Goal: Transaction & Acquisition: Download file/media

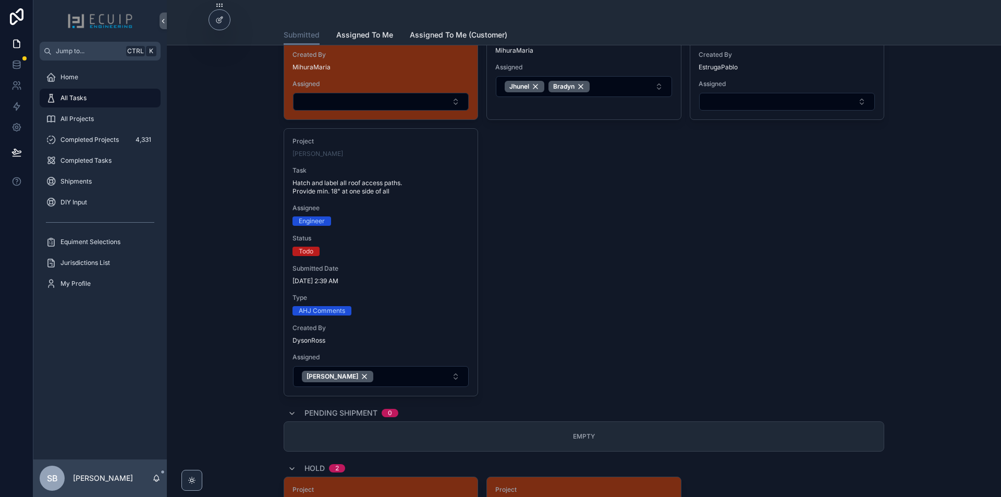
scroll to position [1251, 0]
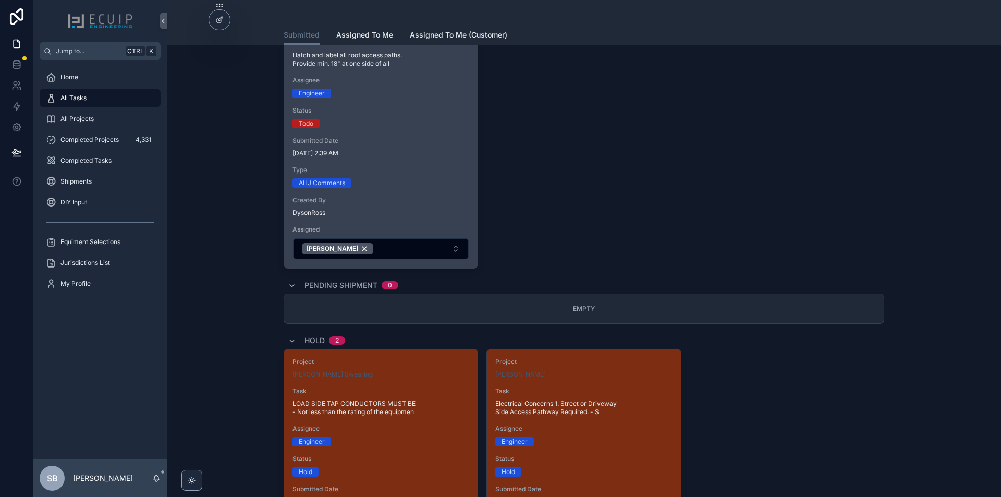
click at [425, 150] on span "9/9/2025 2:39 AM" at bounding box center [380, 153] width 177 height 8
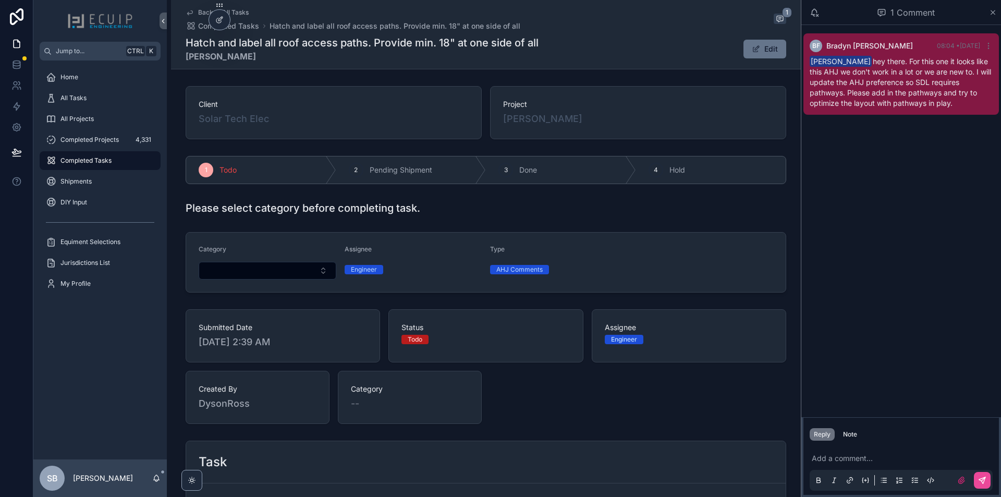
drag, startPoint x: 614, startPoint y: 120, endPoint x: 501, endPoint y: 126, distance: 113.3
click at [501, 126] on div "Project Constance Camacho" at bounding box center [638, 112] width 296 height 53
copy span "[PERSON_NAME]"
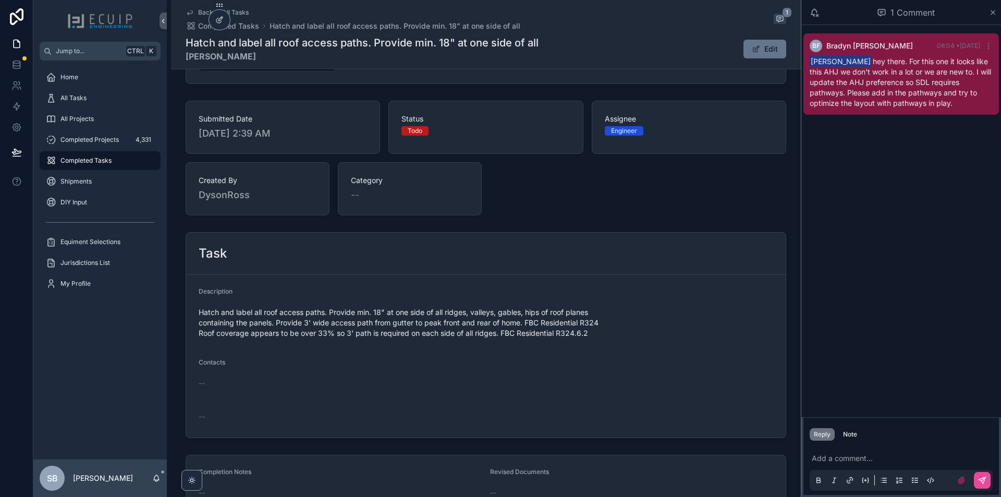
scroll to position [261, 0]
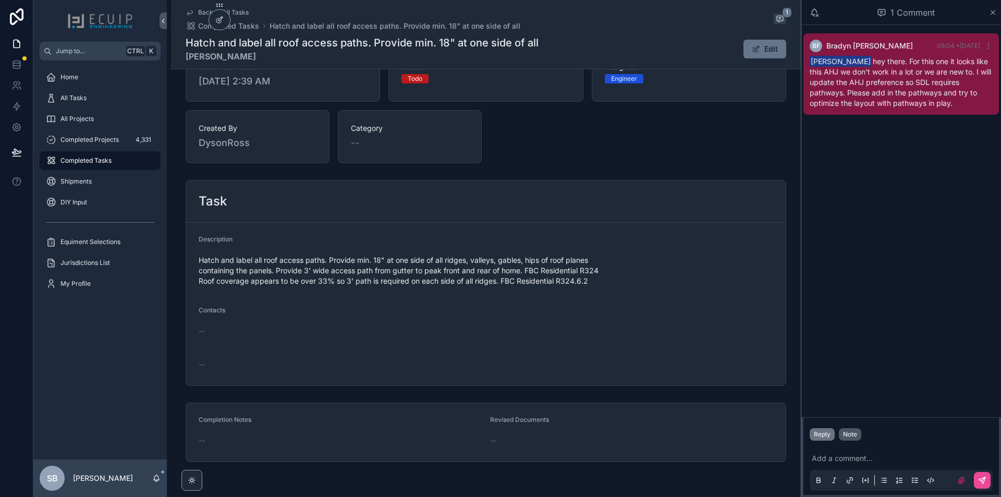
click at [859, 436] on button "Note" at bounding box center [850, 434] width 22 height 13
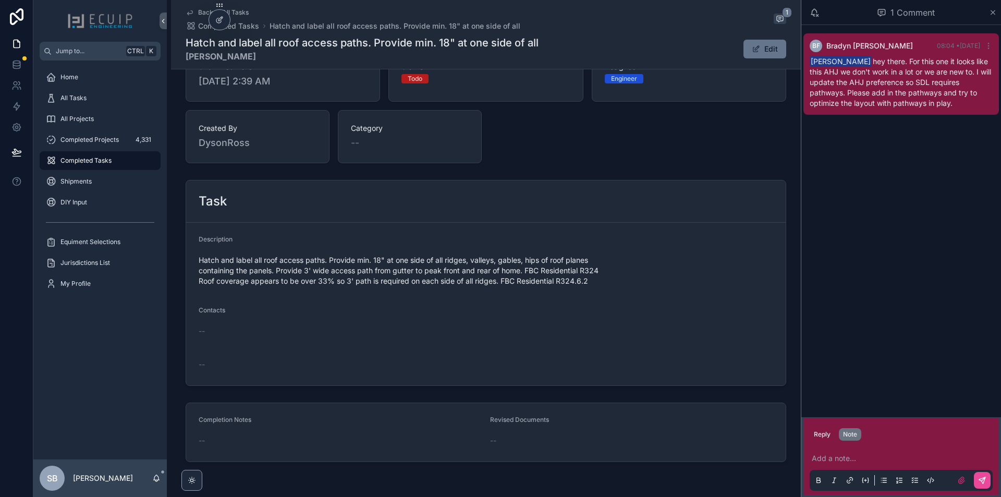
click at [860, 454] on p "scrollable content" at bounding box center [903, 458] width 183 height 10
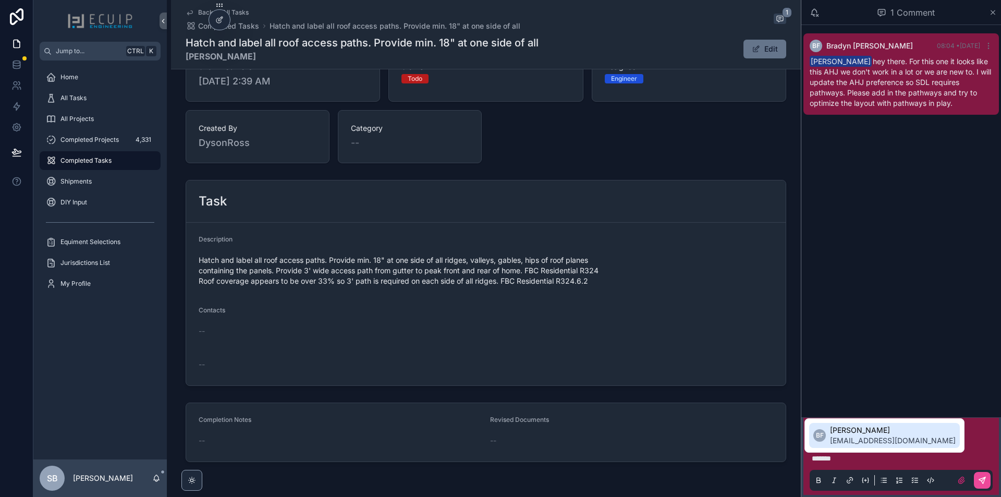
click at [852, 444] on span "bradyn@ecuip.com" at bounding box center [893, 440] width 126 height 10
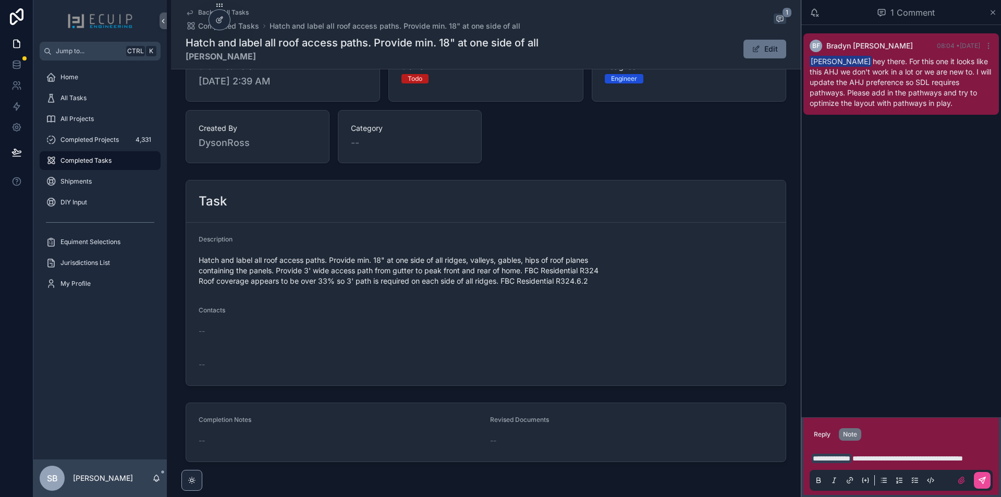
click at [854, 463] on p "**********" at bounding box center [903, 458] width 183 height 10
click at [982, 485] on button "scrollable content" at bounding box center [982, 480] width 17 height 17
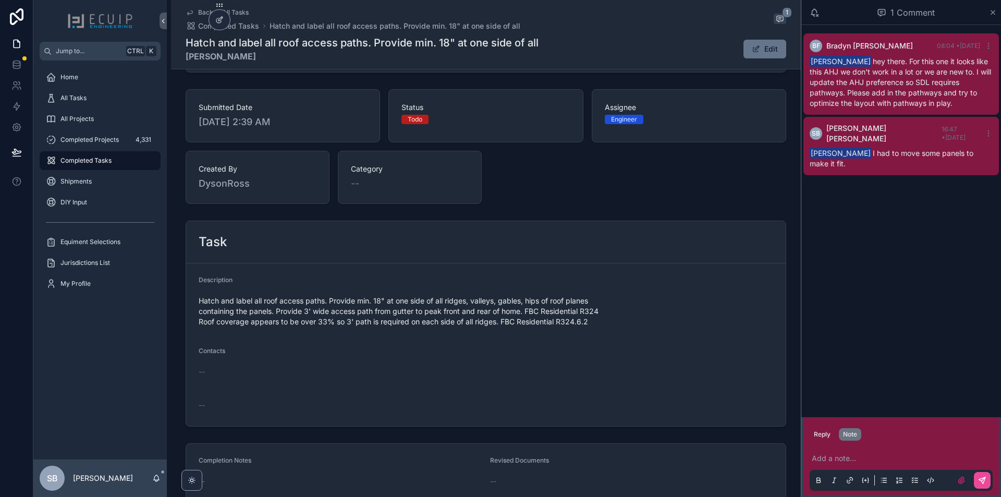
scroll to position [0, 0]
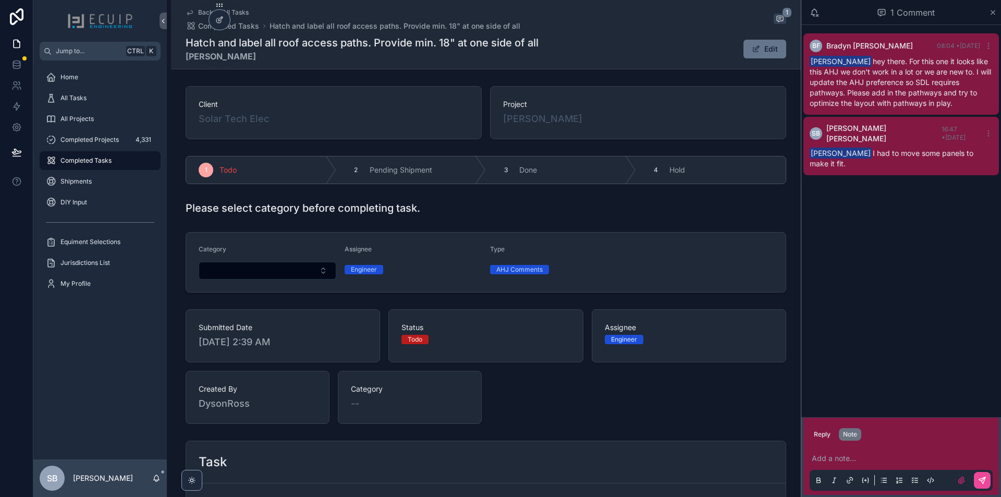
drag, startPoint x: 274, startPoint y: 60, endPoint x: 182, endPoint y: 68, distance: 92.1
click at [182, 68] on div "Back to All Tasks Completed Tasks Hatch and label all roof access paths. Provid…" at bounding box center [486, 34] width 630 height 69
copy strong "Constance Camacho"
click at [104, 111] on div "All Projects" at bounding box center [100, 119] width 108 height 17
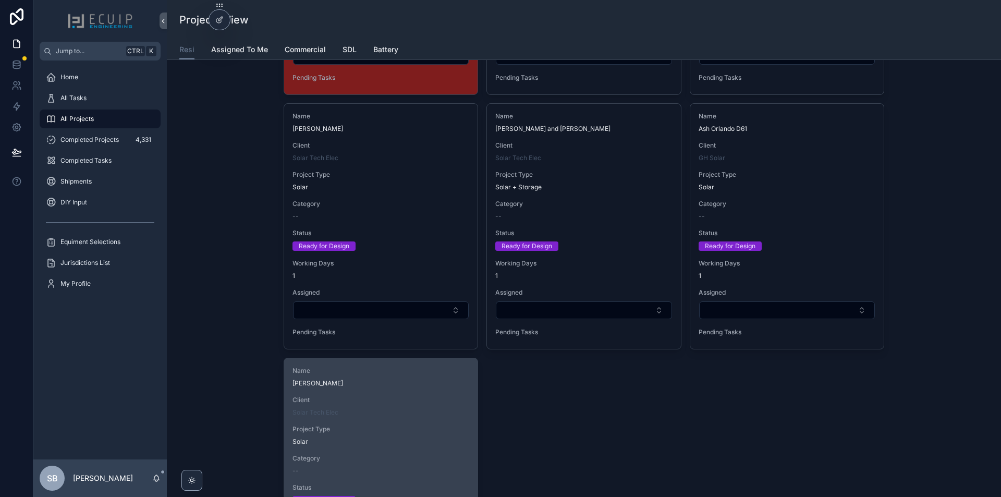
scroll to position [2697, 0]
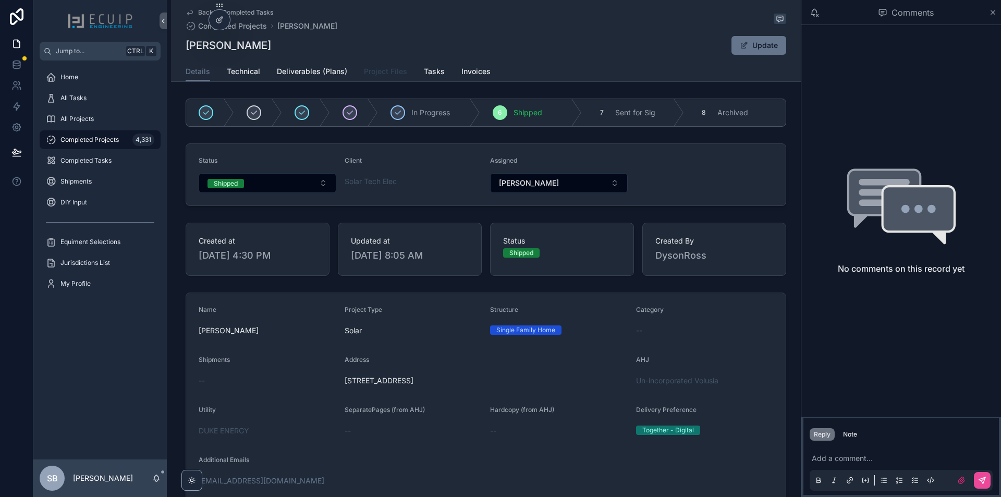
click at [375, 70] on span "Project Files" at bounding box center [385, 71] width 43 height 10
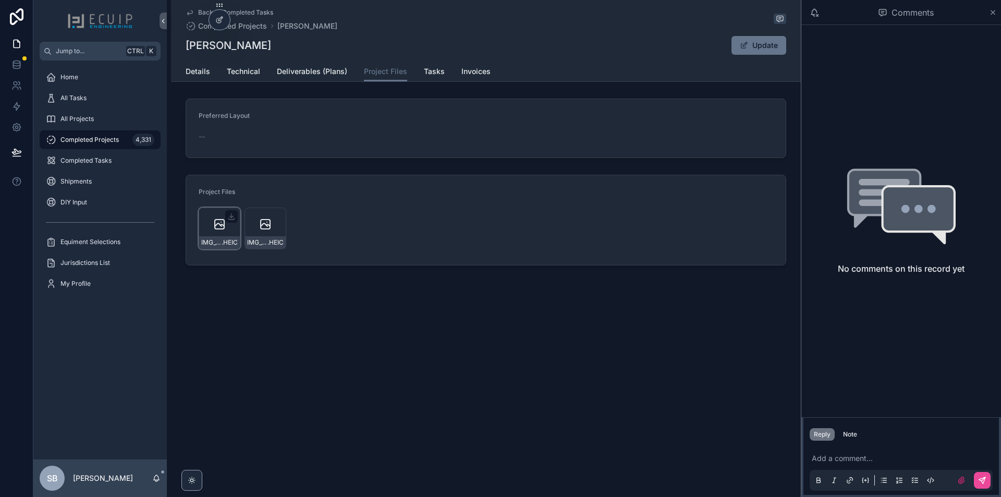
click at [210, 228] on div "IMG_6741 .HEIC" at bounding box center [220, 228] width 42 height 42
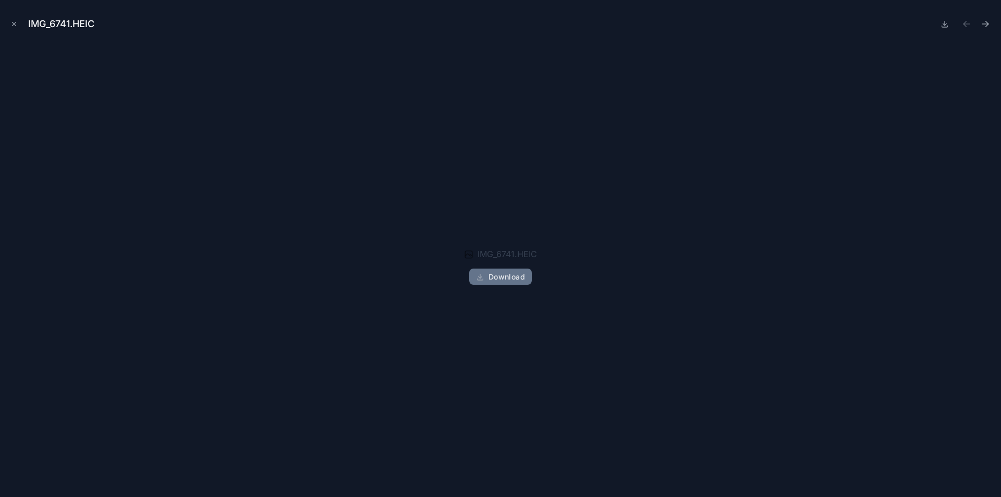
click at [210, 228] on div "IMG_6741.HEIC Download" at bounding box center [500, 266] width 984 height 445
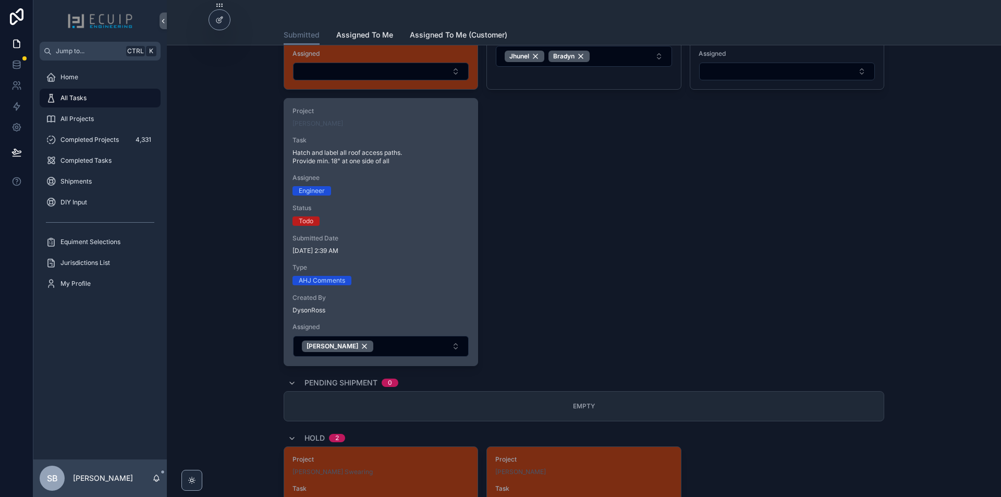
scroll to position [1251, 0]
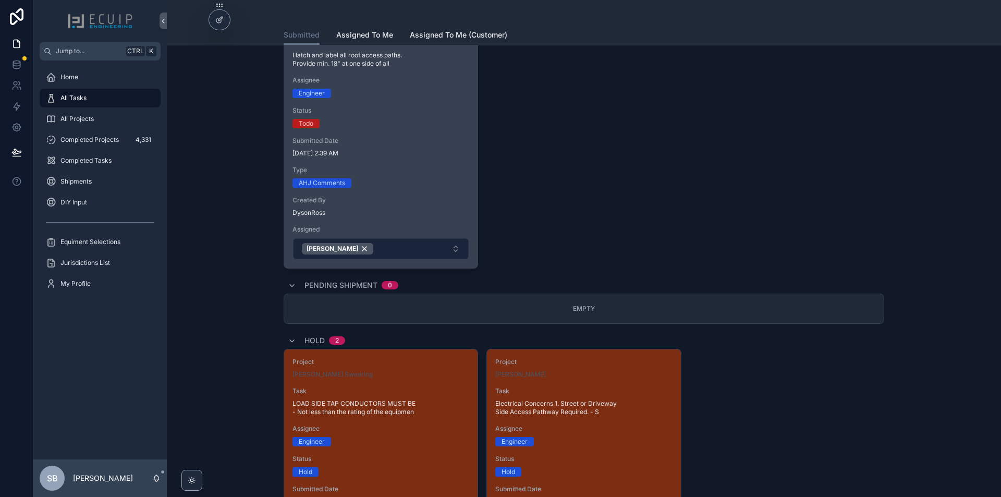
click at [369, 244] on button "Sherri" at bounding box center [381, 248] width 176 height 21
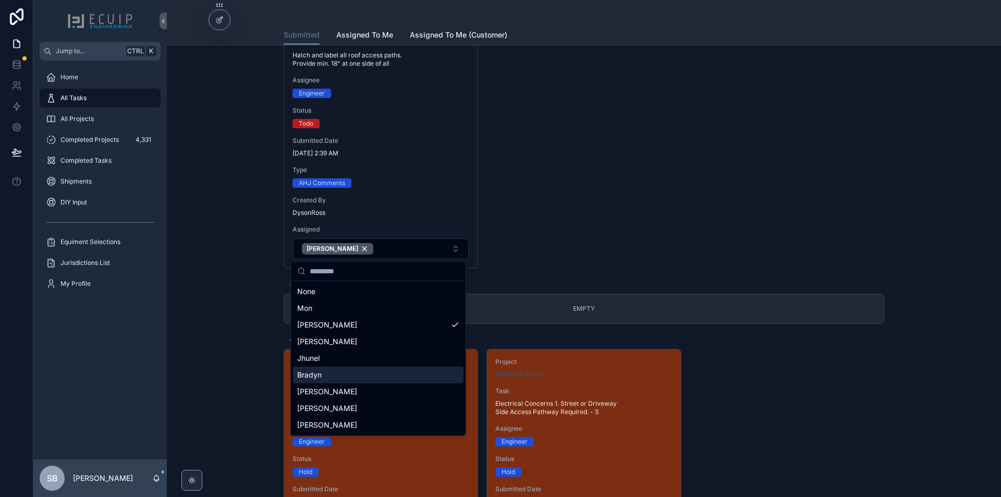
click at [360, 377] on div "Bradyn" at bounding box center [378, 374] width 170 height 17
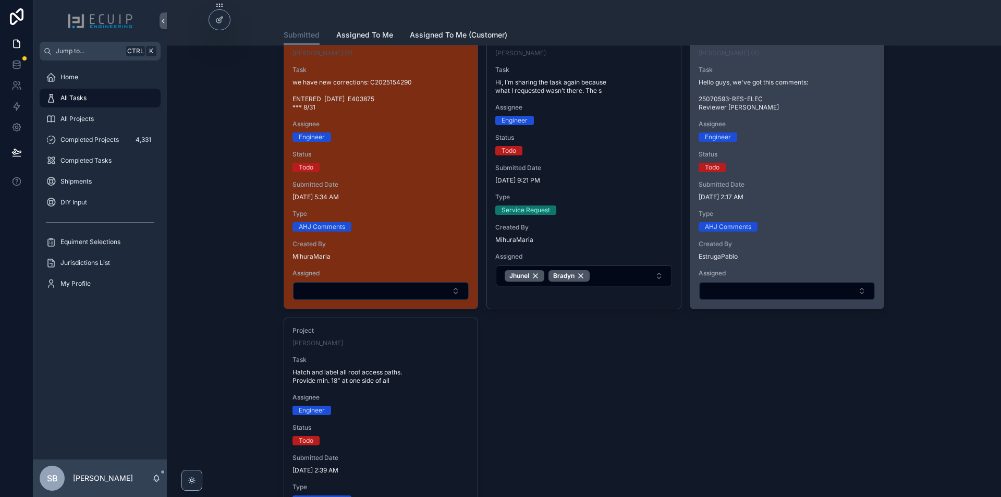
scroll to position [866, 0]
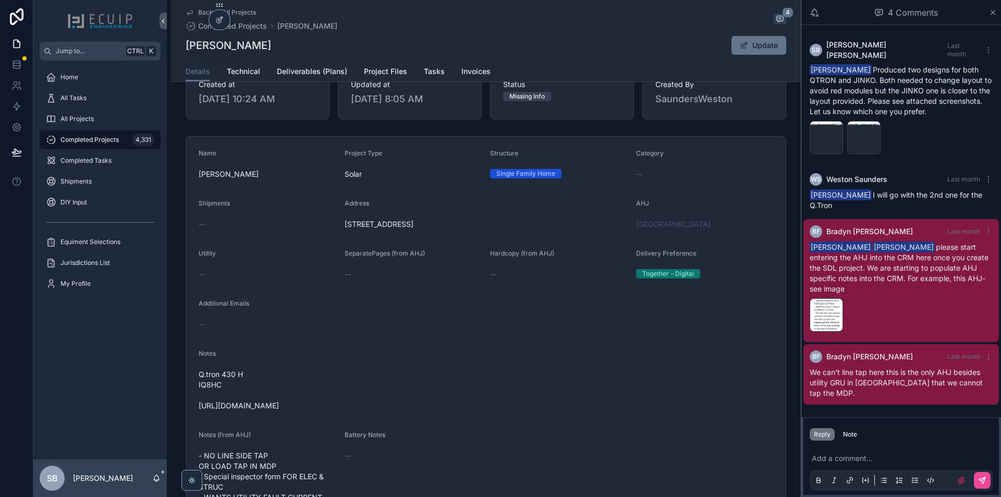
scroll to position [313, 0]
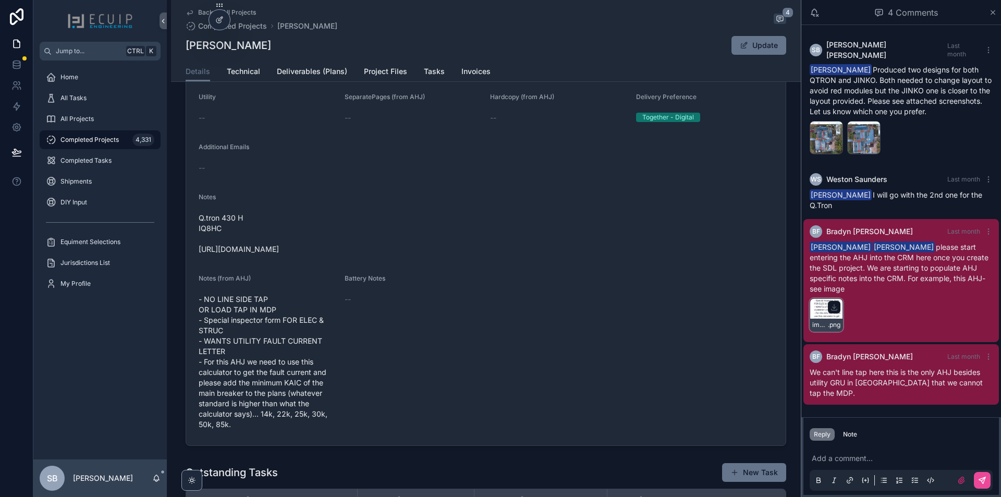
click at [822, 303] on div "image .png" at bounding box center [826, 314] width 33 height 33
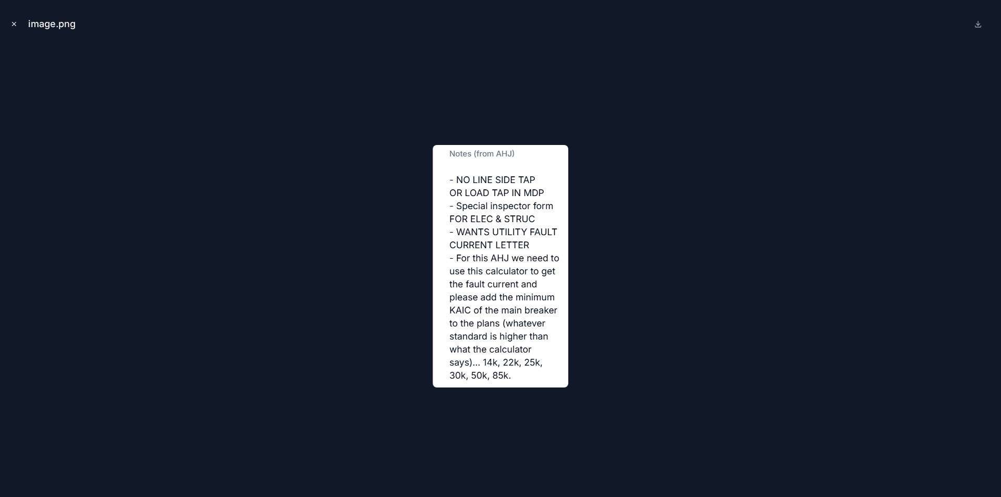
click at [19, 25] on button "Close modal" at bounding box center [13, 23] width 11 height 11
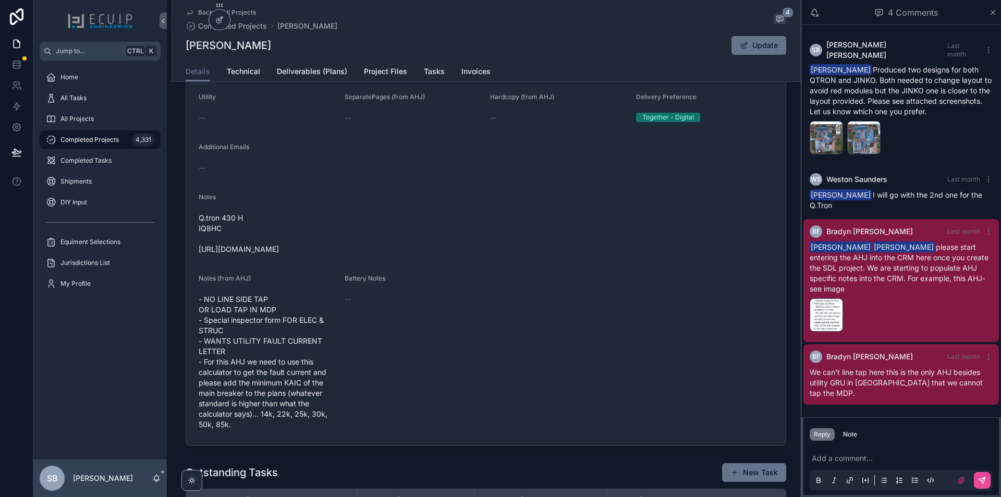
drag, startPoint x: 297, startPoint y: 47, endPoint x: 183, endPoint y: 48, distance: 113.7
click at [186, 48] on div "Kathleen Clement Update" at bounding box center [486, 45] width 601 height 20
copy h1 "Kathleen Clement"
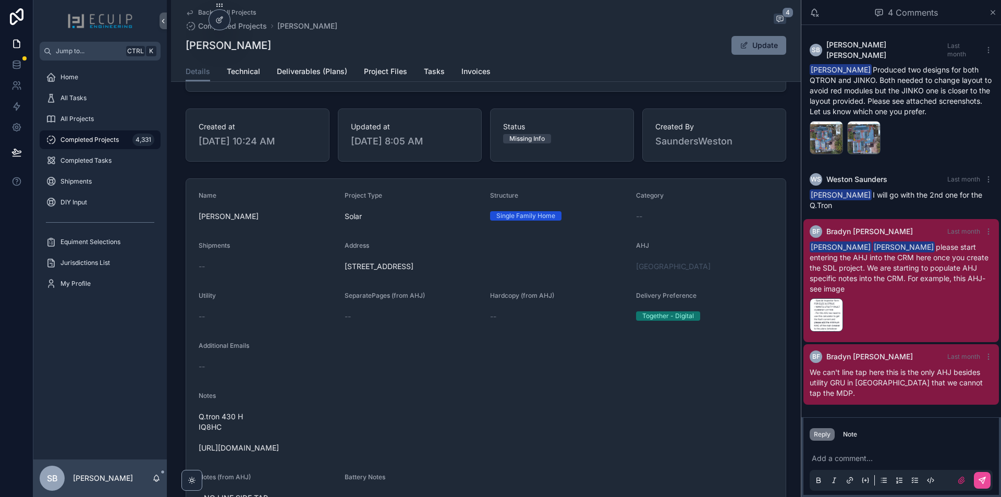
scroll to position [104, 0]
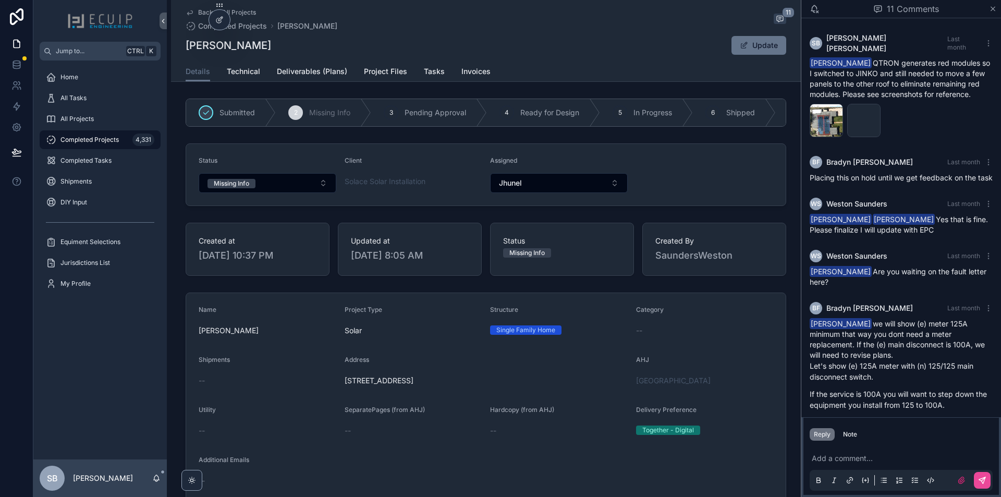
scroll to position [443, 0]
